Goal: Find specific page/section: Find specific page/section

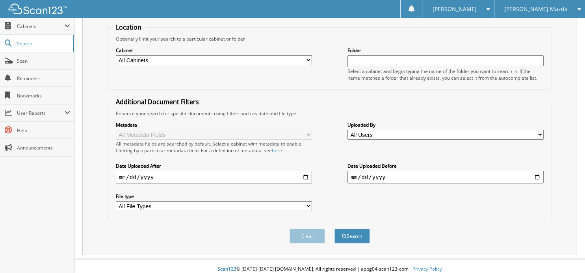
click at [551, 11] on div "[PERSON_NAME] Mazda" at bounding box center [539, 9] width 83 height 18
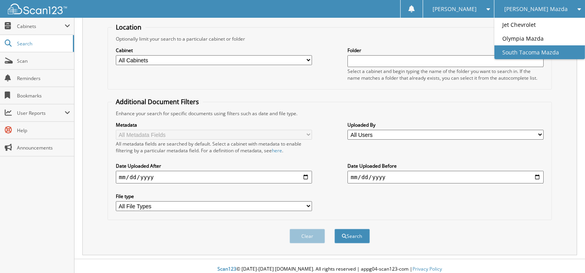
click at [540, 53] on link "South Tacoma Mazda" at bounding box center [539, 52] width 91 height 14
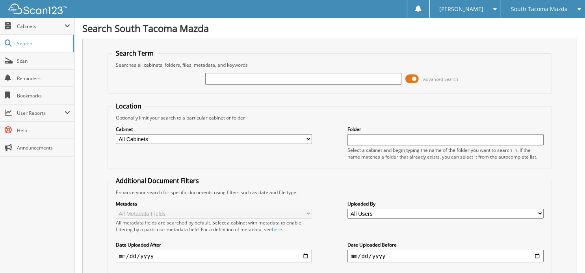
click at [235, 78] on input "text" at bounding box center [303, 79] width 196 height 12
type input "265717"
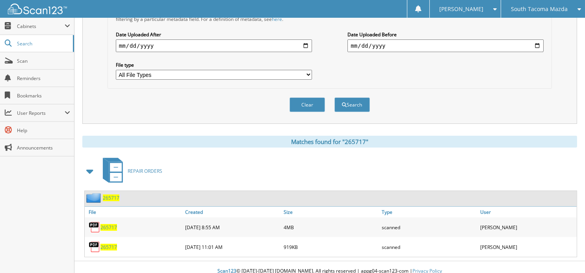
scroll to position [212, 0]
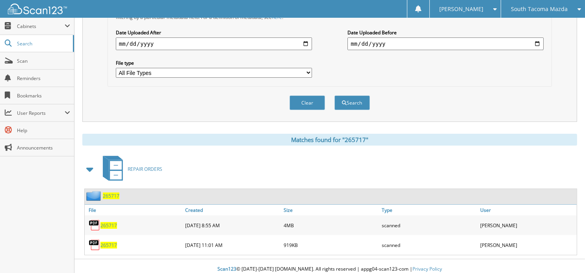
click at [108, 222] on span "265717" at bounding box center [108, 225] width 17 height 7
click at [318, 96] on button "Clear" at bounding box center [306, 102] width 35 height 15
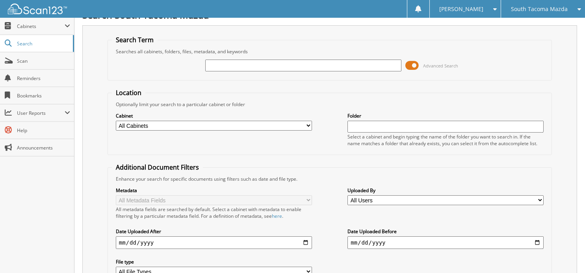
scroll to position [0, 0]
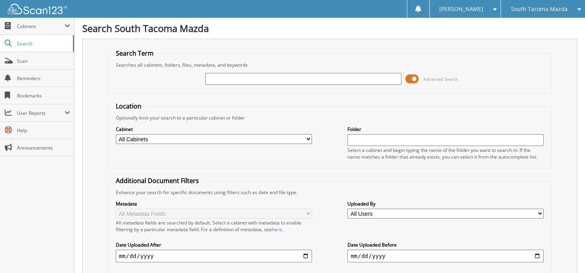
click at [263, 76] on input "text" at bounding box center [303, 79] width 196 height 12
type input "268604"
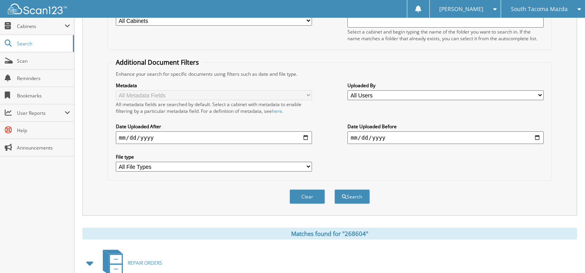
scroll to position [192, 0]
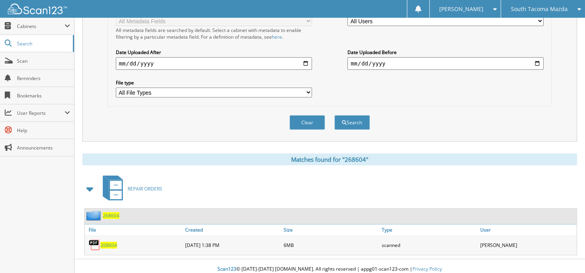
click at [109, 241] on span "268604" at bounding box center [108, 244] width 17 height 7
